Goal: Task Accomplishment & Management: Manage account settings

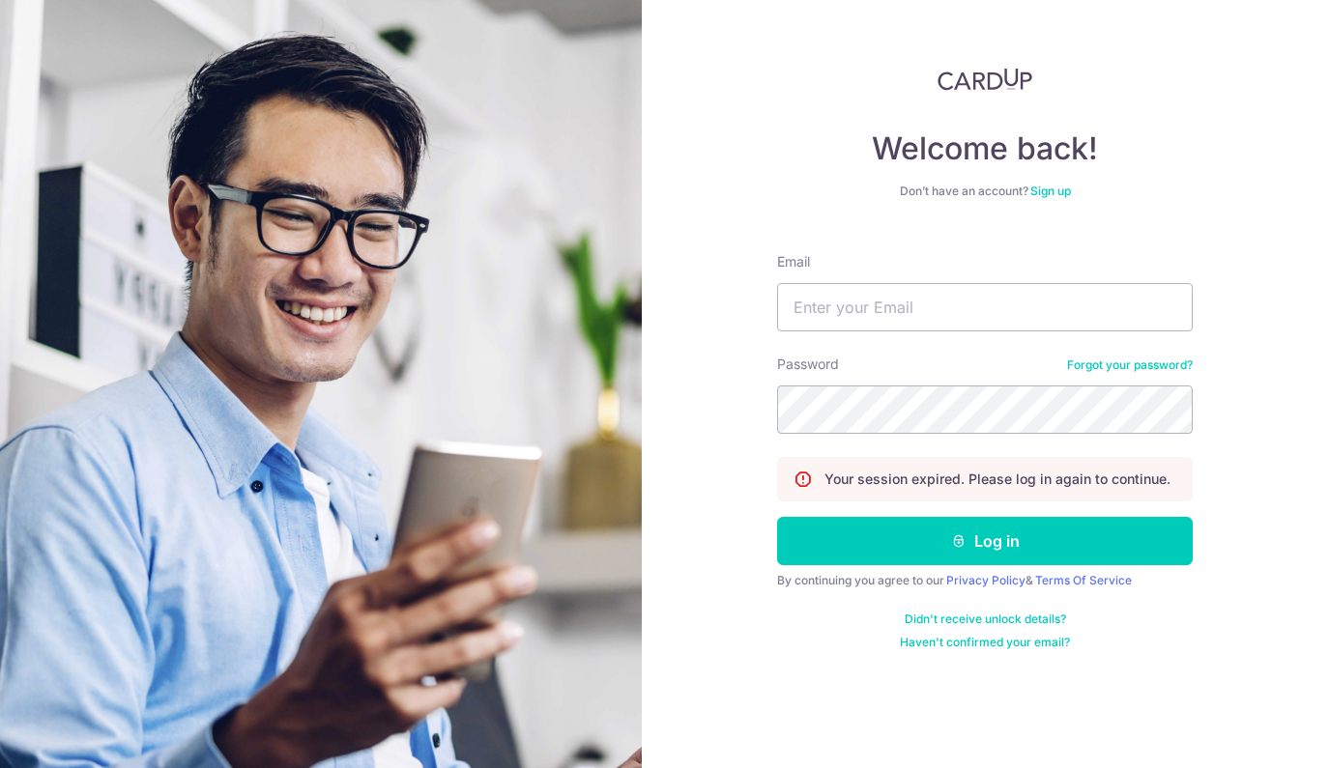
click at [865, 308] on input "Email" at bounding box center [985, 307] width 416 height 48
type input "[EMAIL_ADDRESS][DOMAIN_NAME]"
click at [985, 541] on button "Log in" at bounding box center [985, 541] width 416 height 48
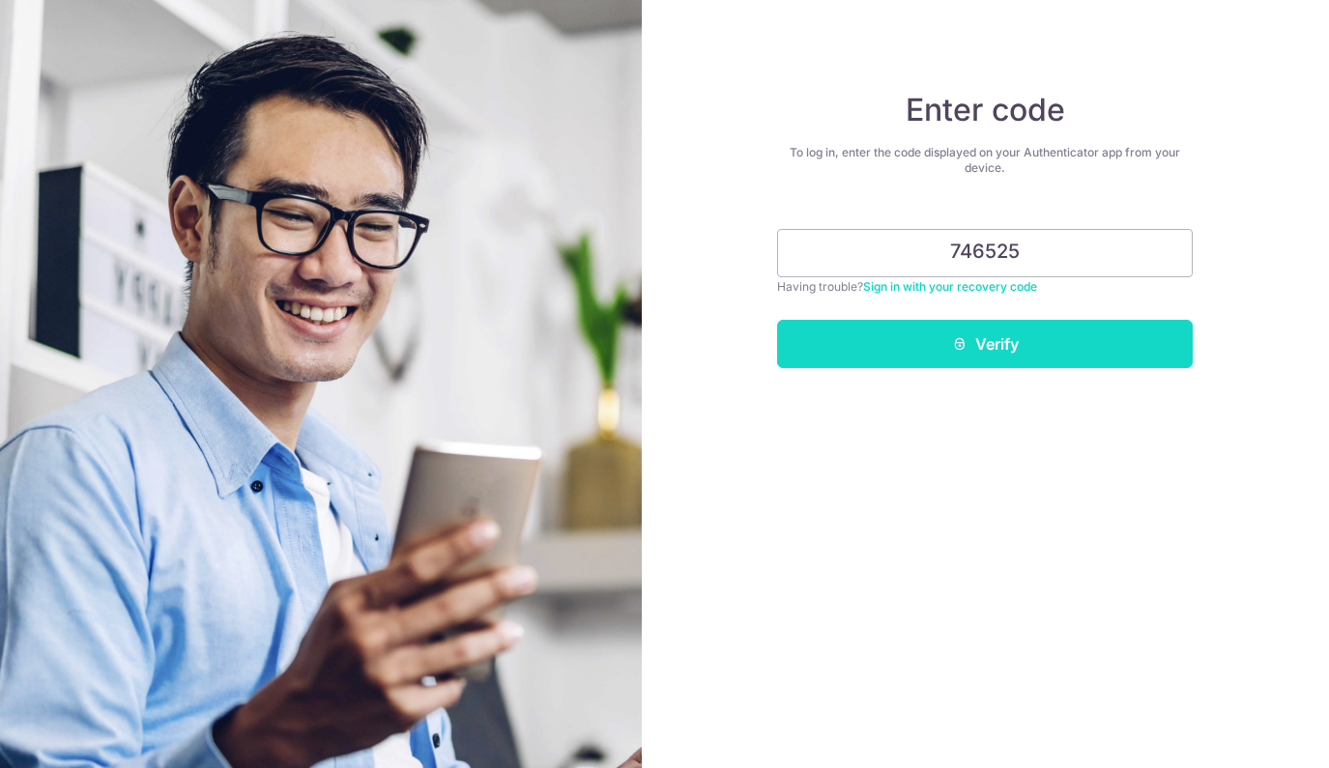
type input "746525"
click at [963, 342] on icon "submit" at bounding box center [959, 343] width 15 height 15
